Goal: Check status: Check status

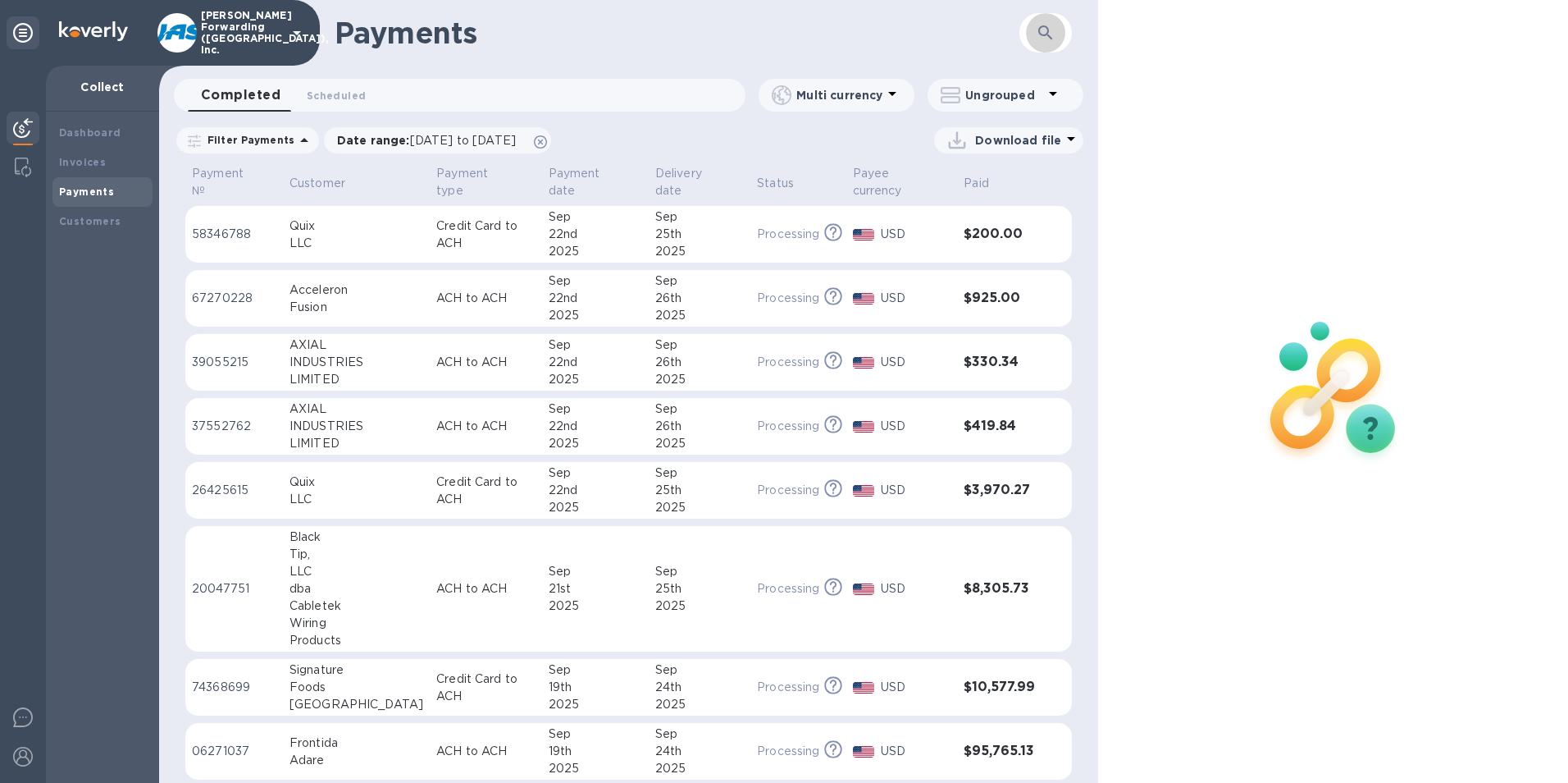
click at [1043, 31] on icon "button" at bounding box center [1046, 33] width 20 height 20
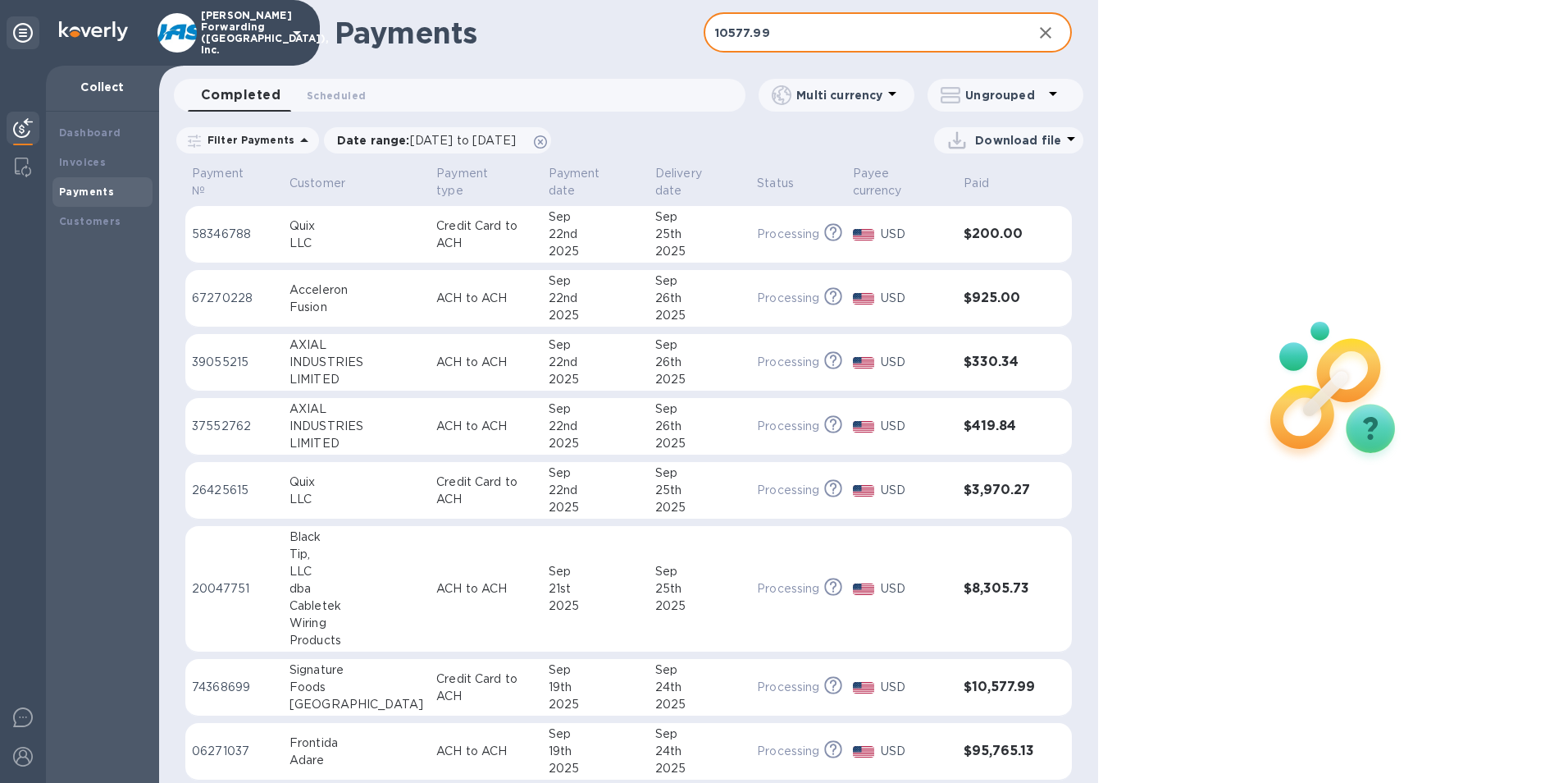
type input "10577.99"
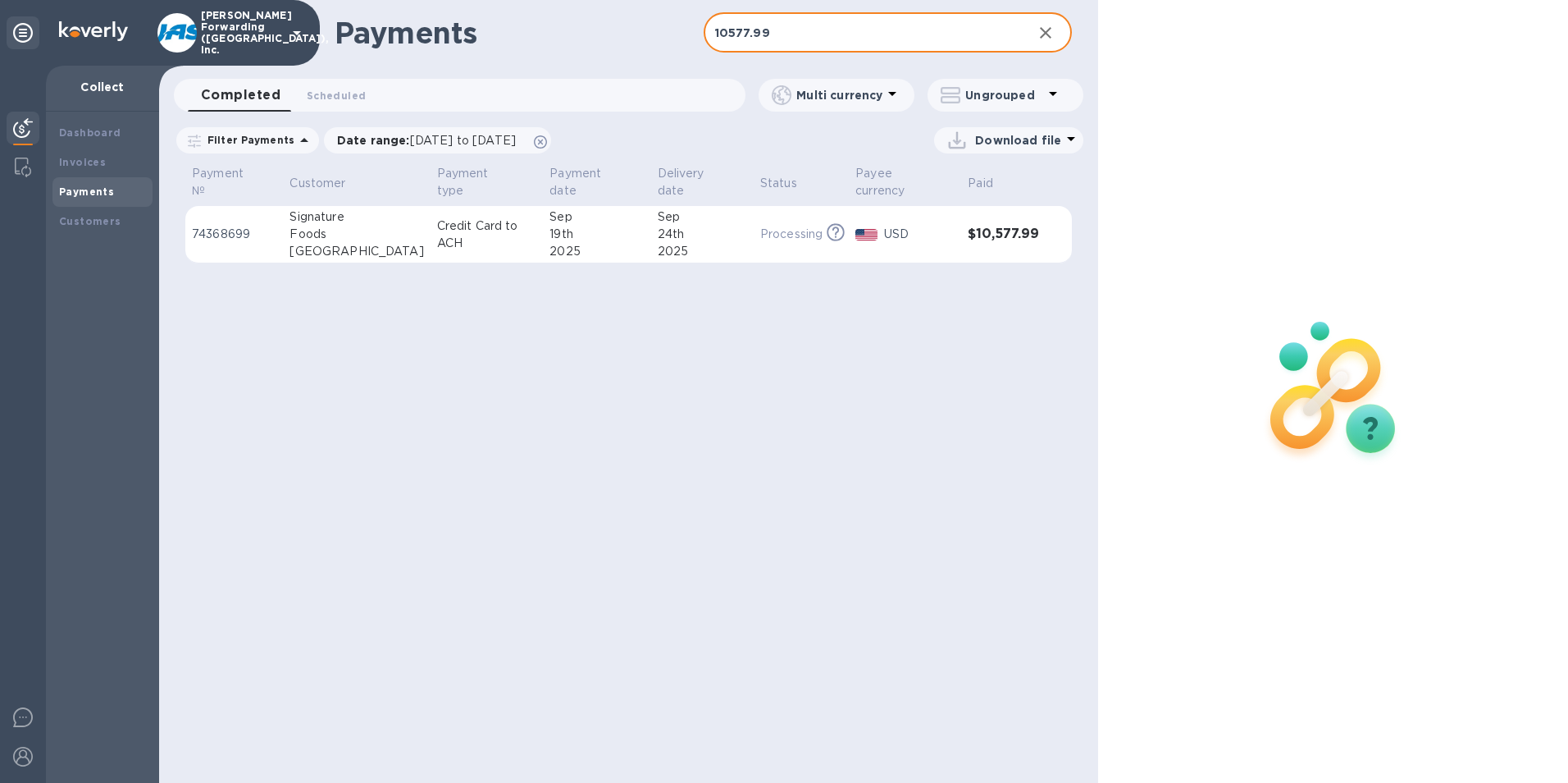
click at [909, 226] on p "USD" at bounding box center [919, 234] width 71 height 17
